Goal: Information Seeking & Learning: Learn about a topic

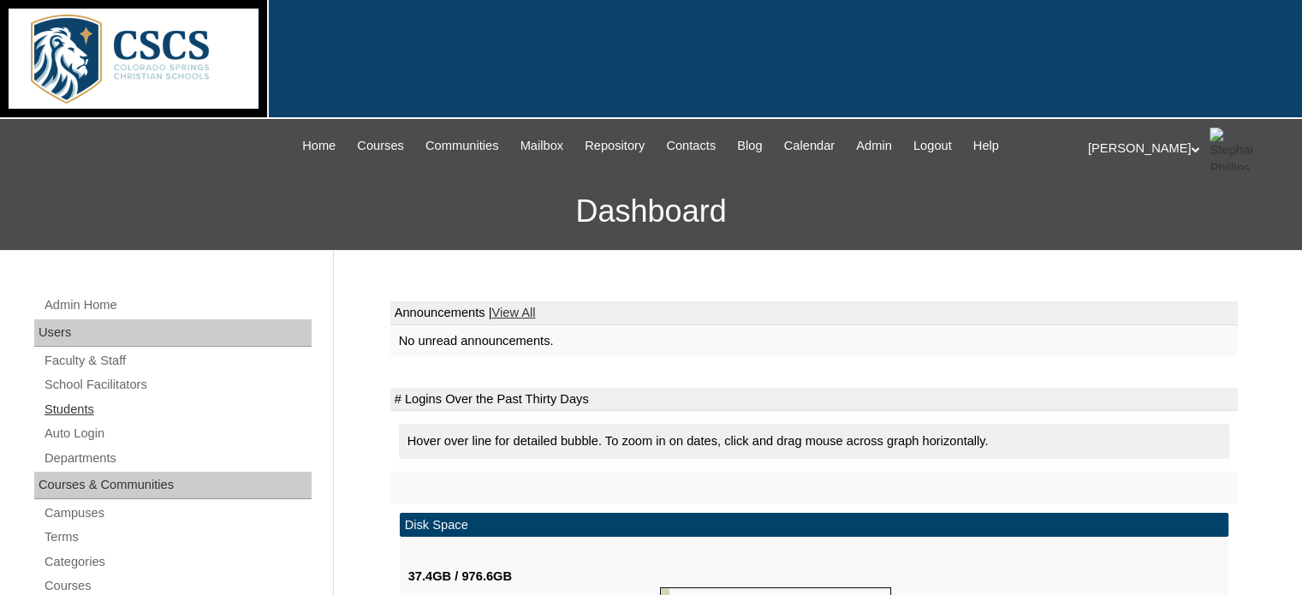
click at [79, 413] on link "Students" at bounding box center [177, 409] width 269 height 21
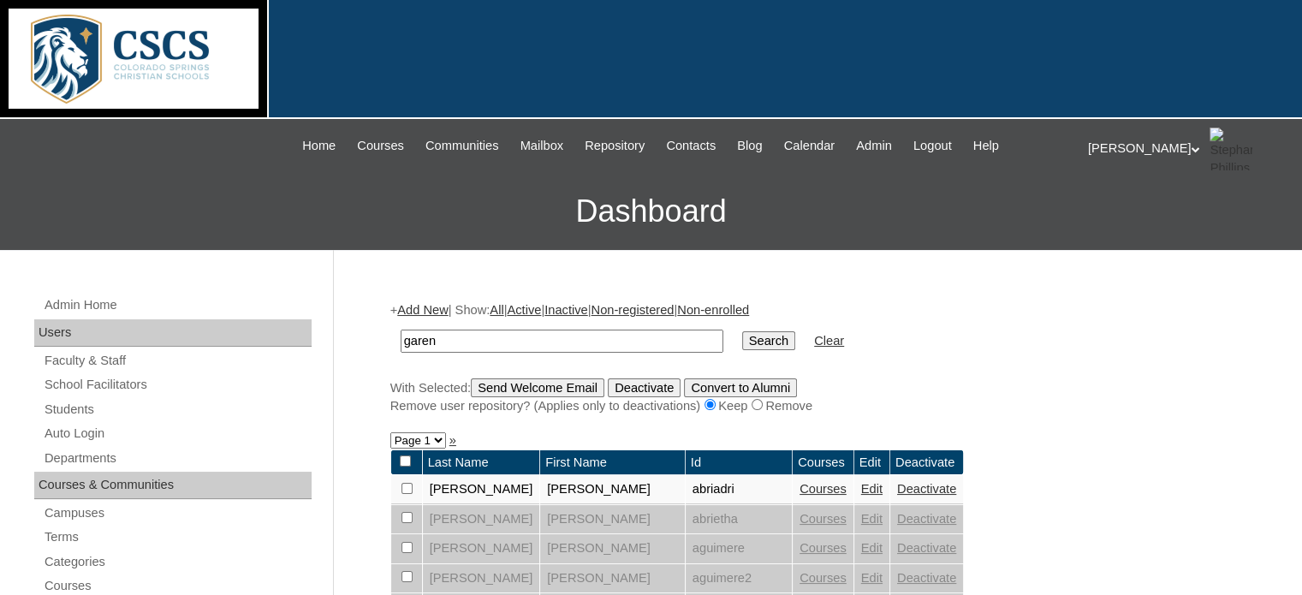
type input "garen"
click at [742, 331] on input "Search" at bounding box center [768, 340] width 53 height 19
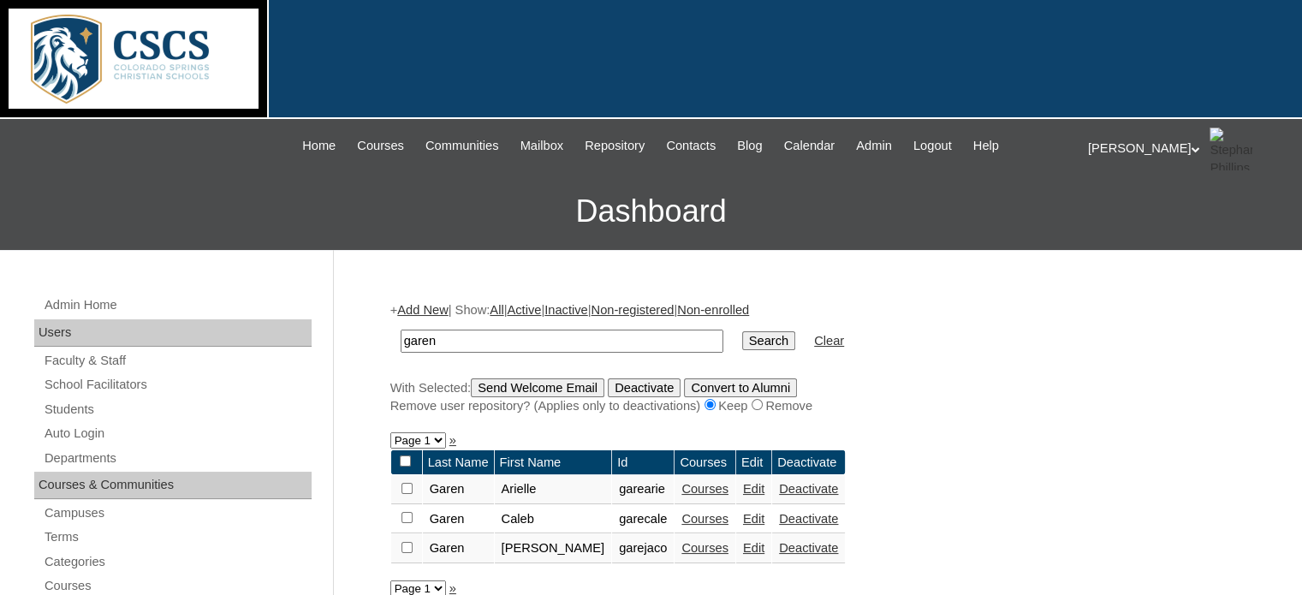
click at [681, 544] on link "Courses" at bounding box center [704, 548] width 47 height 14
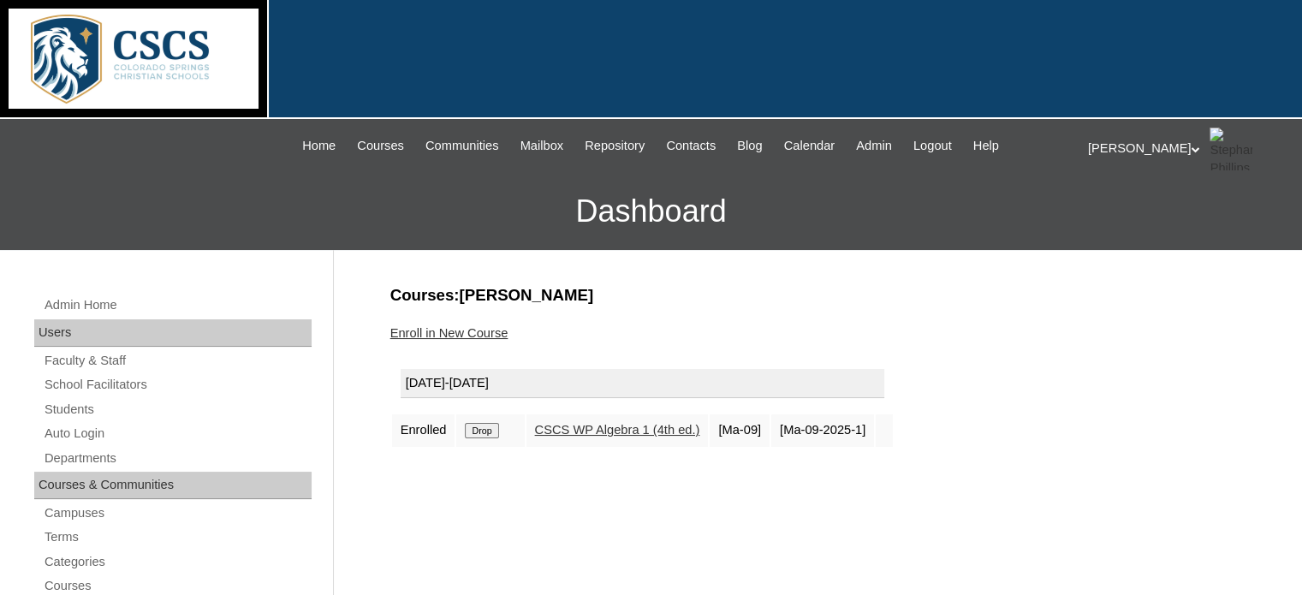
click at [618, 430] on link "CSCS WP Algebra 1 (4th ed.)" at bounding box center [617, 430] width 165 height 14
click at [366, 142] on span "Courses" at bounding box center [380, 146] width 47 height 20
